Goal: Task Accomplishment & Management: Use online tool/utility

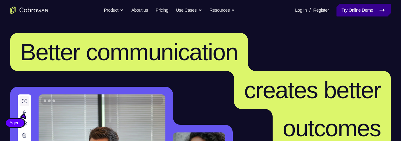
click at [348, 14] on link "Try Online Demo" at bounding box center [363, 10] width 54 height 13
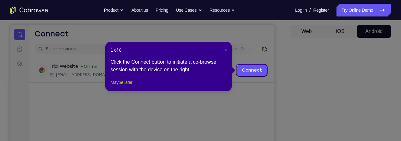
click at [130, 86] on button "Maybe later" at bounding box center [121, 82] width 22 height 8
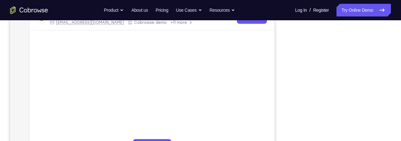
scroll to position [133, 0]
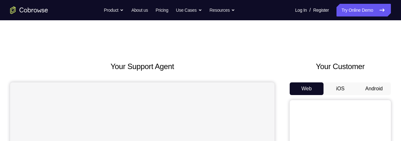
click at [380, 87] on button "Android" at bounding box center [374, 88] width 34 height 13
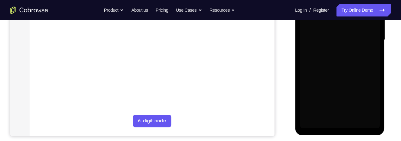
scroll to position [158, 0]
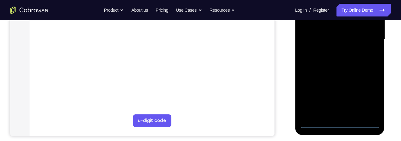
click at [339, 124] on div at bounding box center [339, 39] width 80 height 177
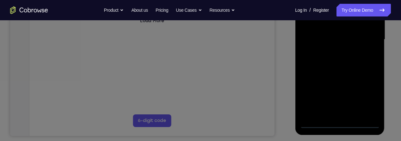
click at [368, 99] on icon at bounding box center [200, 31] width 401 height 220
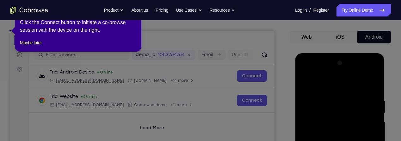
scroll to position [52, 0]
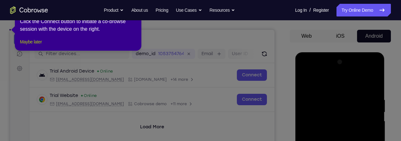
click at [28, 45] on button "Maybe later" at bounding box center [31, 42] width 22 height 8
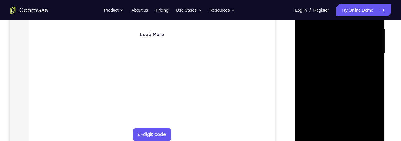
scroll to position [153, 0]
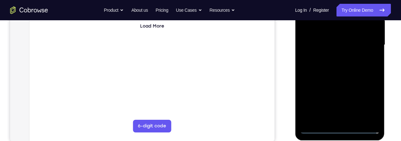
click at [369, 105] on div at bounding box center [339, 44] width 80 height 177
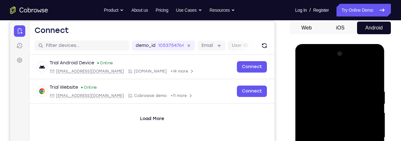
scroll to position [60, 0]
click at [321, 74] on div at bounding box center [339, 137] width 80 height 177
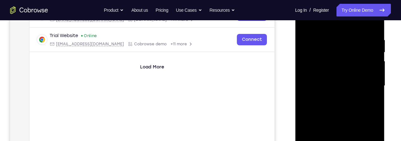
scroll to position [112, 0]
click at [363, 83] on div at bounding box center [339, 85] width 80 height 177
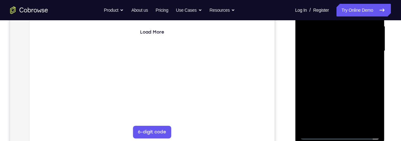
scroll to position [147, 0]
click at [332, 62] on div at bounding box center [339, 50] width 80 height 177
click at [332, 45] on div at bounding box center [339, 50] width 80 height 177
click at [360, 39] on div at bounding box center [339, 50] width 80 height 177
click at [337, 51] on div at bounding box center [339, 50] width 80 height 177
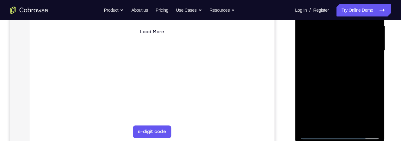
click at [336, 74] on div at bounding box center [339, 50] width 80 height 177
click at [339, 70] on div at bounding box center [339, 50] width 80 height 177
click at [338, 75] on div at bounding box center [339, 50] width 80 height 177
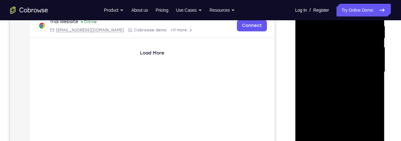
scroll to position [126, 0]
click at [375, 85] on div at bounding box center [339, 72] width 80 height 177
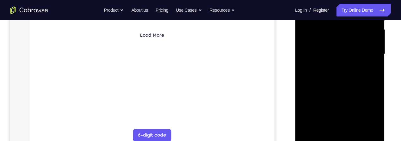
scroll to position [144, 0]
click at [374, 71] on div at bounding box center [339, 53] width 80 height 177
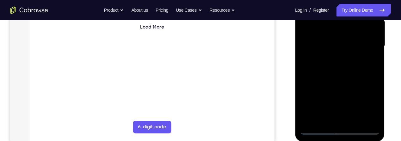
scroll to position [153, 0]
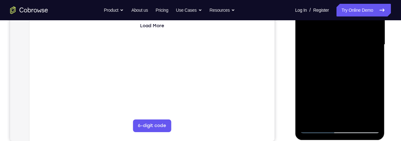
click at [377, 62] on div at bounding box center [339, 44] width 80 height 177
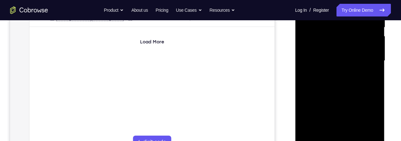
scroll to position [137, 0]
click at [375, 80] on div at bounding box center [339, 61] width 80 height 177
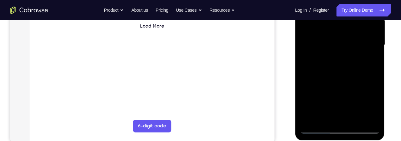
scroll to position [154, 0]
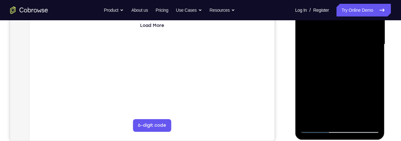
click at [375, 61] on div at bounding box center [339, 44] width 80 height 177
click at [306, 60] on div at bounding box center [339, 44] width 80 height 177
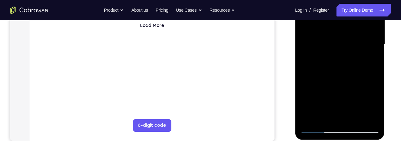
click at [306, 60] on div at bounding box center [339, 44] width 80 height 177
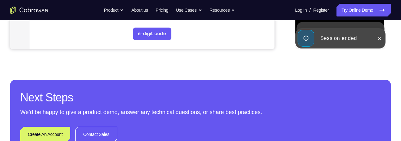
scroll to position [263, 0]
